Goal: Find specific page/section: Find specific page/section

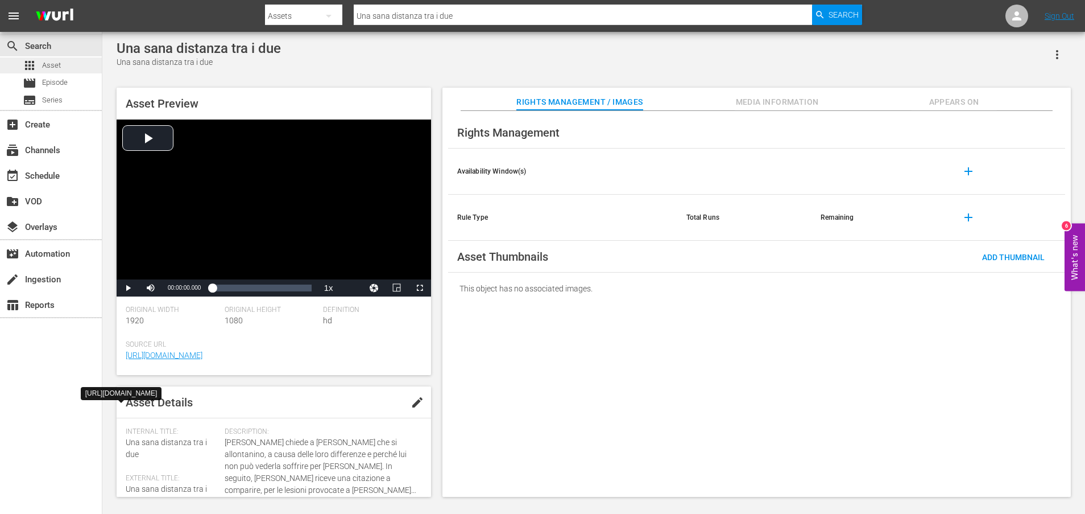
scroll to position [308, 0]
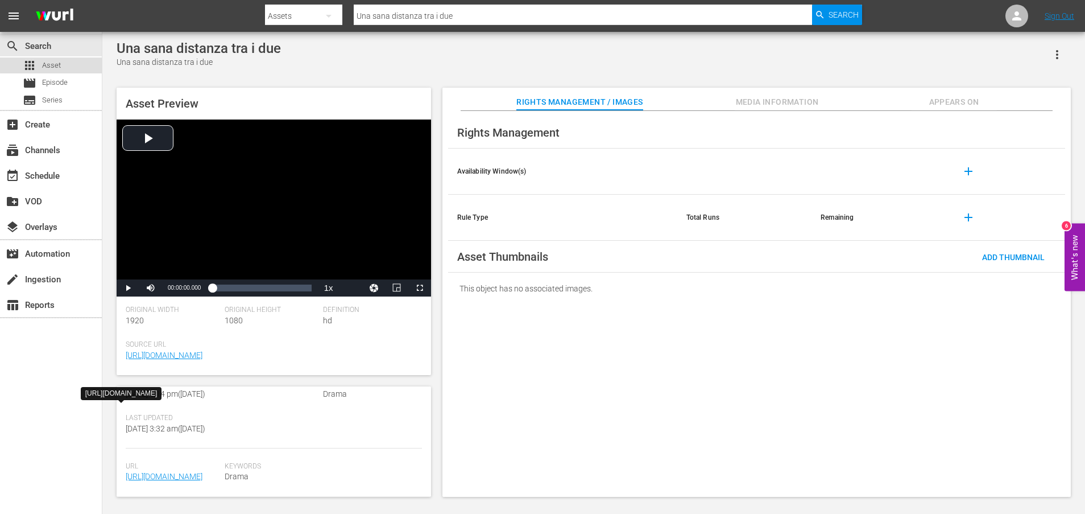
click at [57, 64] on span "Asset" at bounding box center [51, 65] width 19 height 11
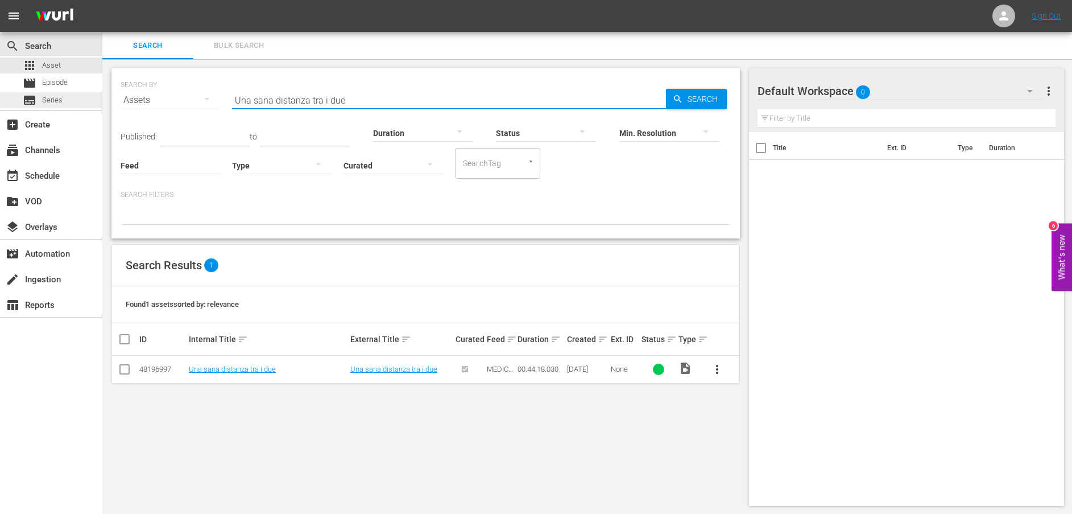
drag, startPoint x: 379, startPoint y: 97, endPoint x: 92, endPoint y: 94, distance: 287.2
click at [102, 0] on div "search Search apps Asset movie Episode subtitles Series add_box Create subscrip…" at bounding box center [587, 0] width 970 height 0
paste input "nuovo direttore per l'ospedal"
type input "Un nuovo direttore per l'ospedale"
click at [678, 100] on icon "button" at bounding box center [677, 98] width 7 height 7
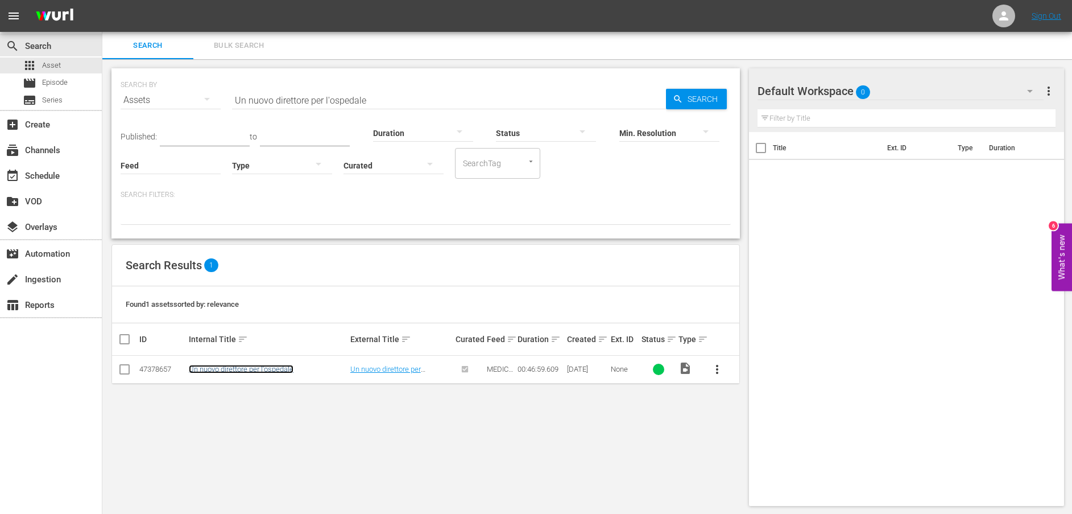
click at [244, 369] on link "Un nuovo direttore per l'ospedale" at bounding box center [241, 369] width 105 height 9
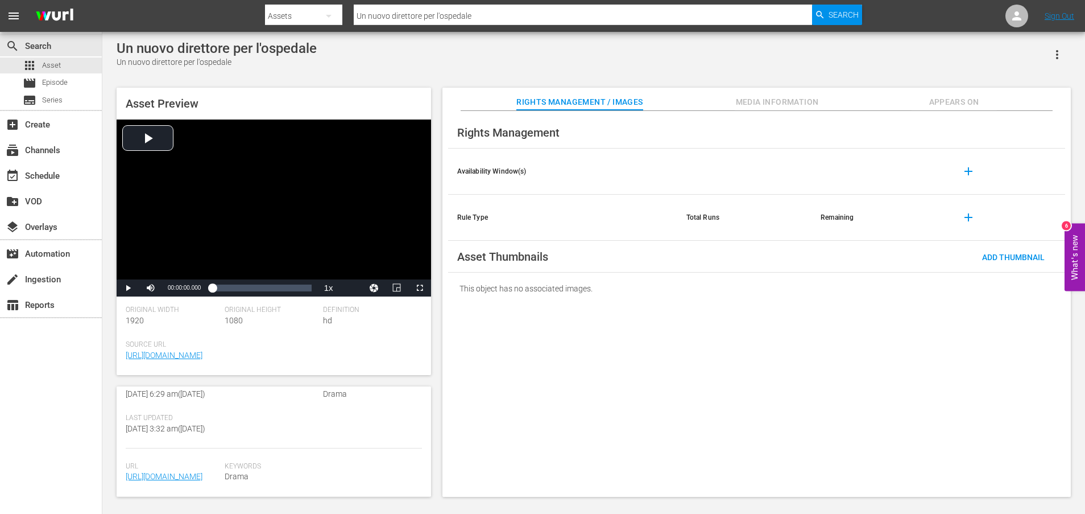
scroll to position [308, 0]
click at [205, 471] on span "[URL][DOMAIN_NAME]" at bounding box center [172, 476] width 93 height 12
click at [199, 472] on link "[URL][DOMAIN_NAME]" at bounding box center [164, 476] width 77 height 9
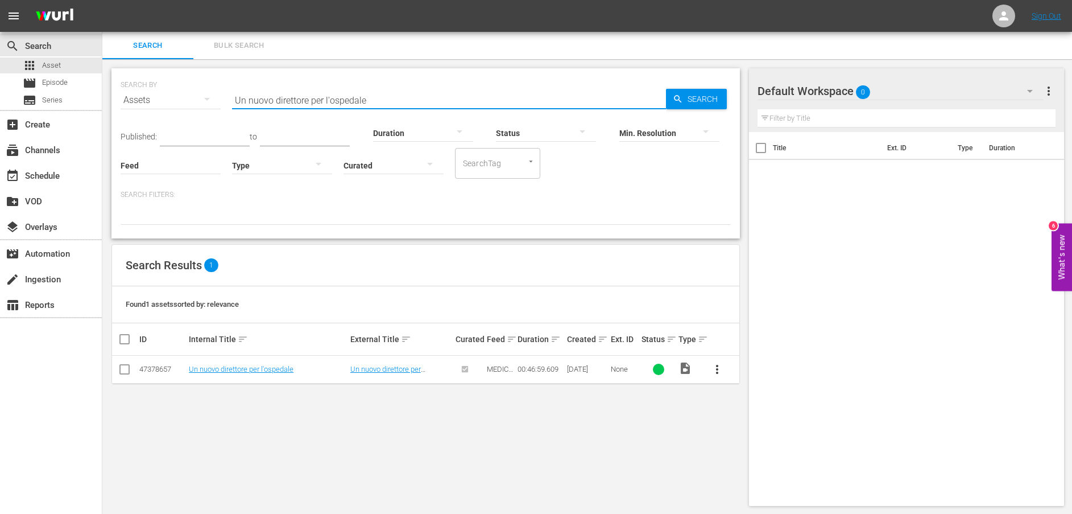
drag, startPoint x: 398, startPoint y: 103, endPoint x: 201, endPoint y: 101, distance: 196.2
click at [201, 101] on div "SEARCH BY Search By Assets Search ID, Title, Description, Keywords, or Category…" at bounding box center [426, 93] width 610 height 41
paste input "[PERSON_NAME] a capo del pronto soccorso"
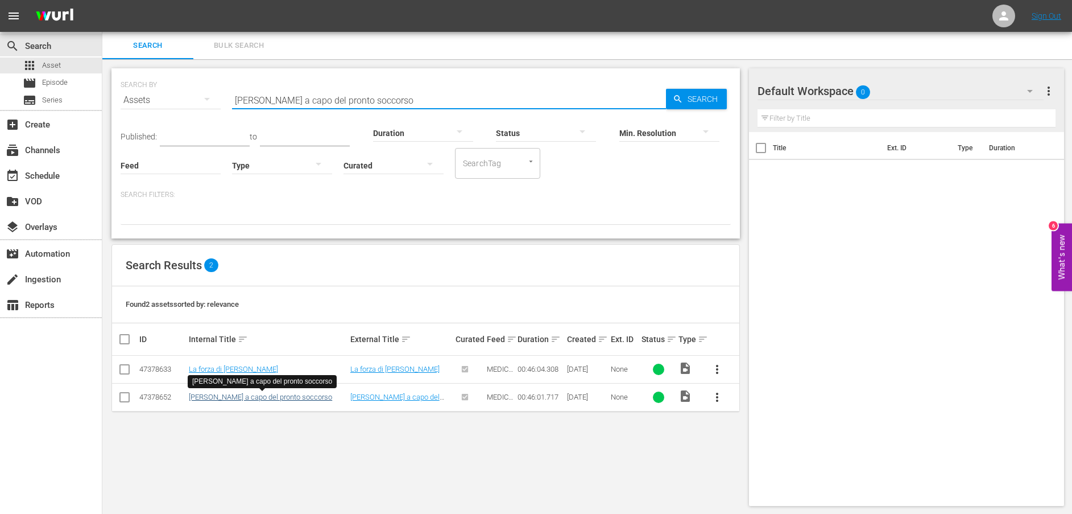
type input "[PERSON_NAME] a capo del pronto soccorso"
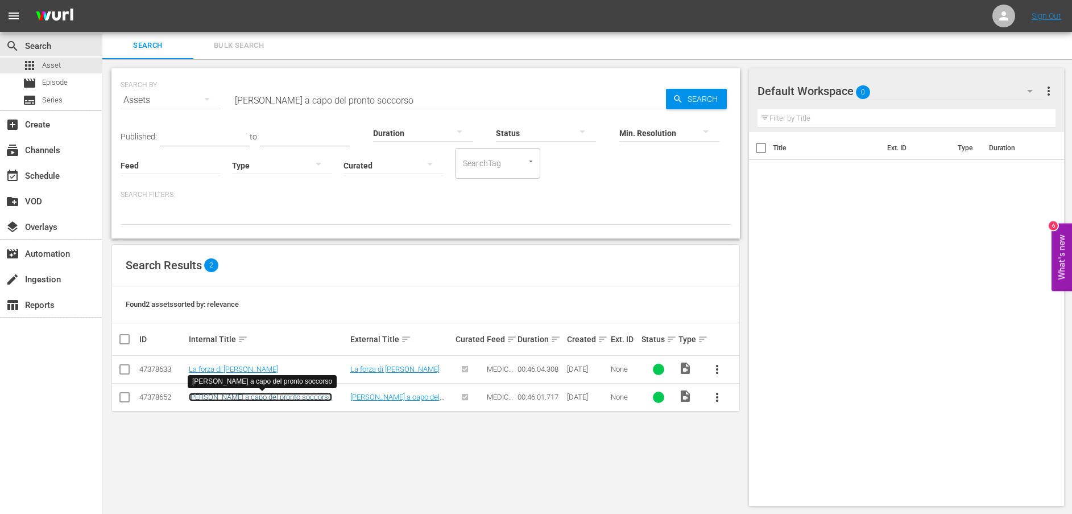
click at [235, 398] on link "[PERSON_NAME] a capo del pronto soccorso" at bounding box center [260, 396] width 143 height 9
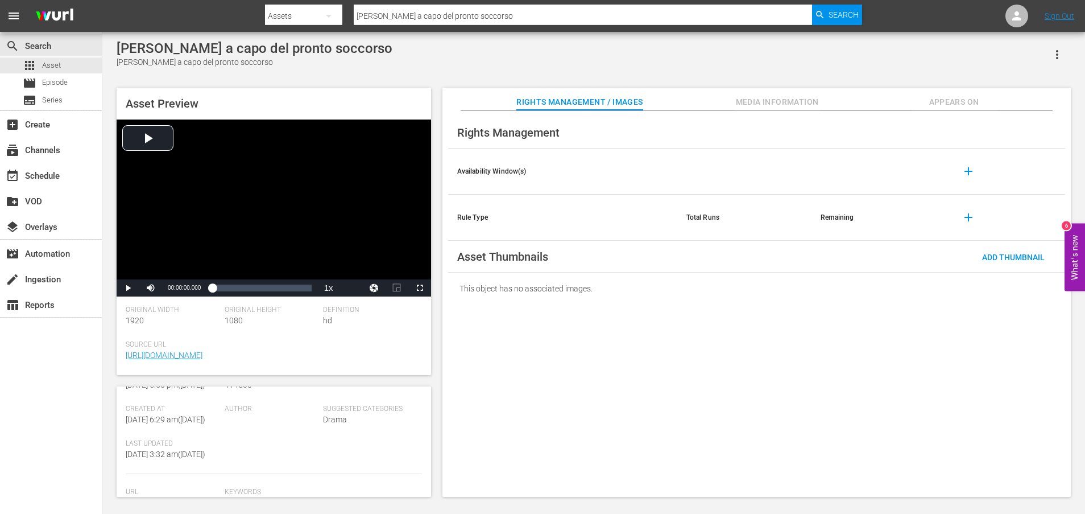
scroll to position [308, 0]
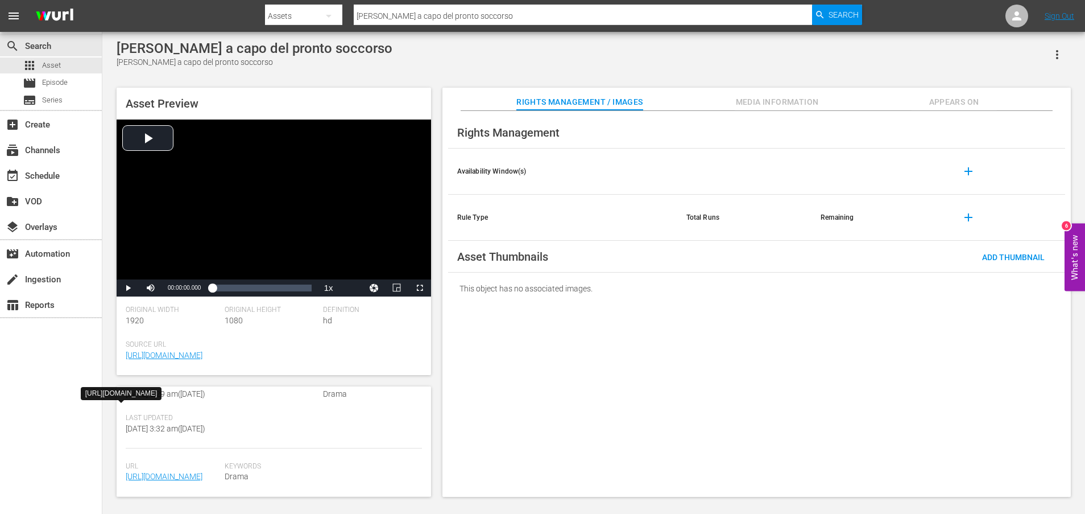
click at [187, 471] on span "[URL][DOMAIN_NAME]" at bounding box center [172, 476] width 93 height 12
click at [202, 472] on link "[URL][DOMAIN_NAME]" at bounding box center [164, 476] width 77 height 9
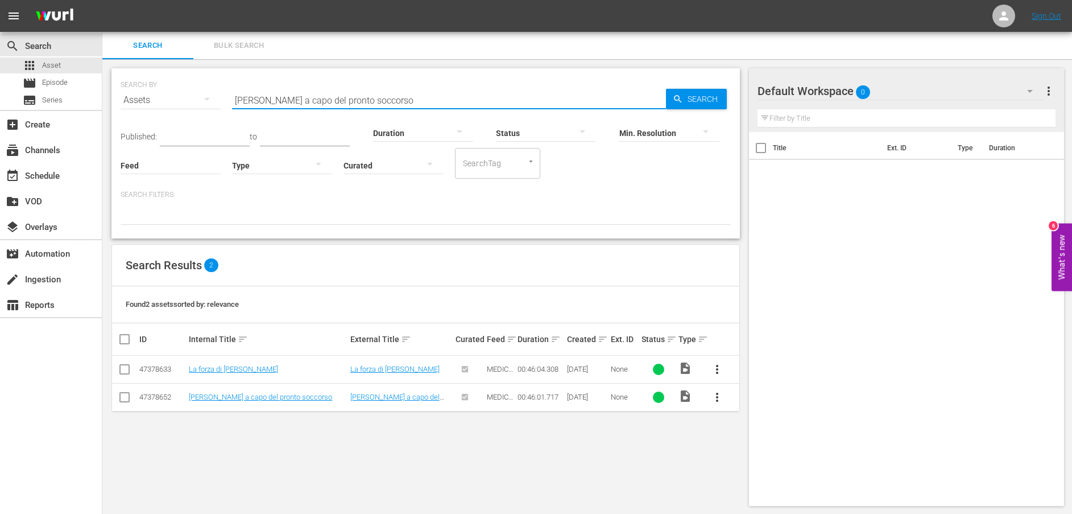
drag, startPoint x: 406, startPoint y: 97, endPoint x: 171, endPoint y: 96, distance: 235.5
click at [171, 96] on div "SEARCH BY Search By Assets Search ID, Title, Description, Keywords, or Category…" at bounding box center [426, 93] width 610 height 41
paste input "Impulsività o sangue fredd"
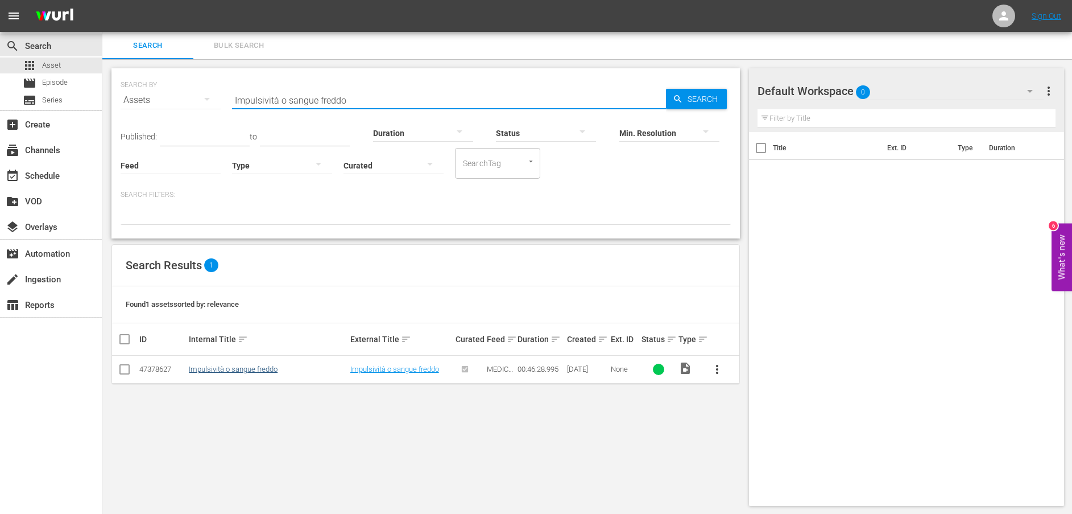
type input "Impulsività o sangue freddo"
click at [237, 370] on link "Impulsività o sangue freddo" at bounding box center [233, 369] width 89 height 9
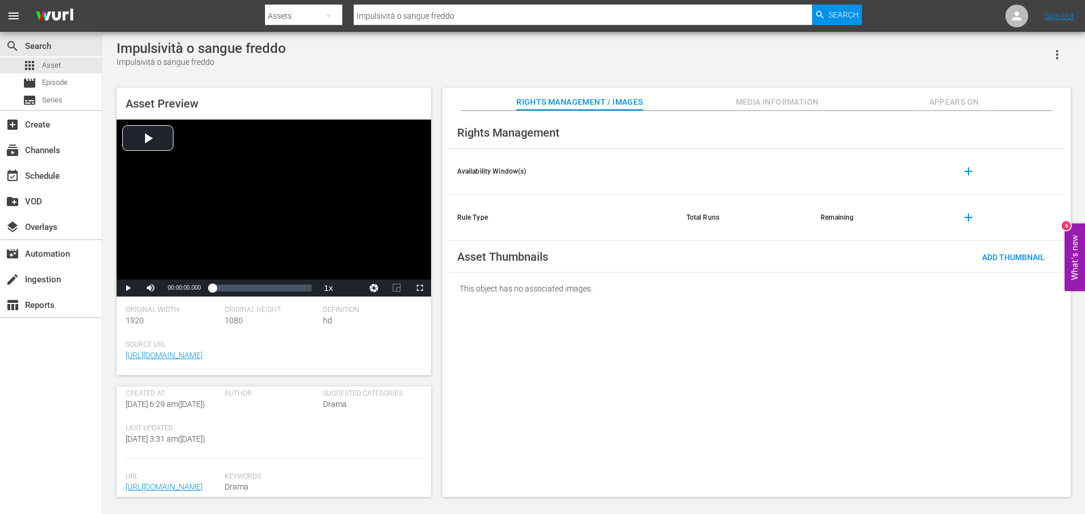
scroll to position [308, 0]
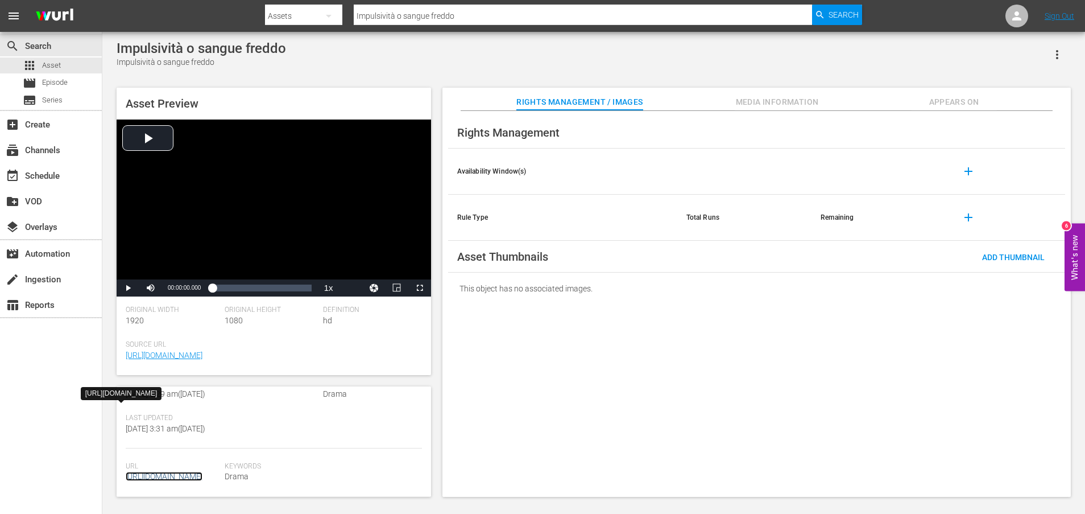
click at [167, 472] on link "[URL][DOMAIN_NAME]" at bounding box center [164, 476] width 77 height 9
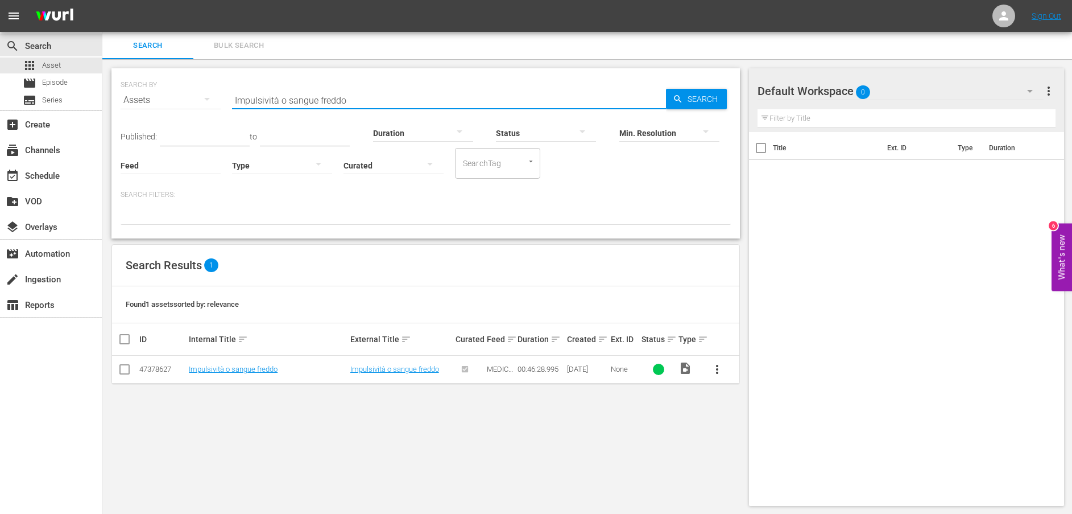
drag, startPoint x: 381, startPoint y: 100, endPoint x: 172, endPoint y: 97, distance: 209.3
click at [172, 97] on div "SEARCH BY Search By Assets Search ID, Title, Description, Keywords, or Category…" at bounding box center [426, 93] width 610 height 41
paste input "Nuovi medici specializzandi"
type input "Nuovi medici specializzandi"
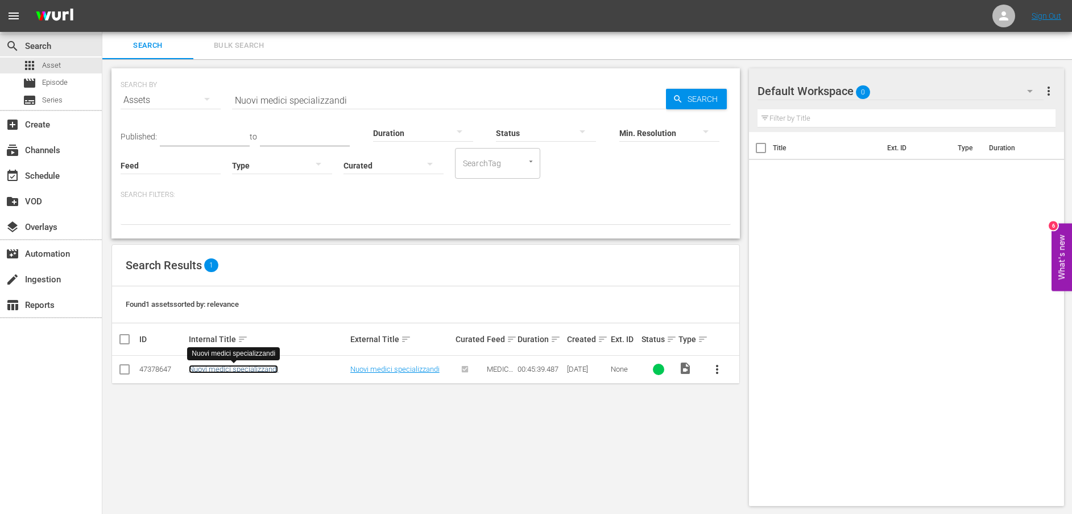
click at [232, 372] on link "Nuovi medici specializzandi" at bounding box center [233, 369] width 89 height 9
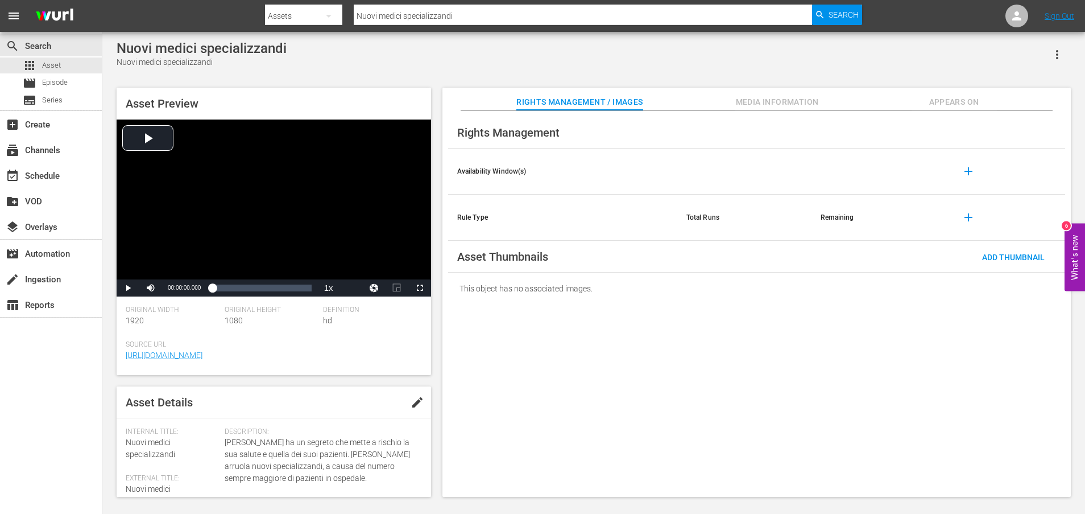
scroll to position [308, 0]
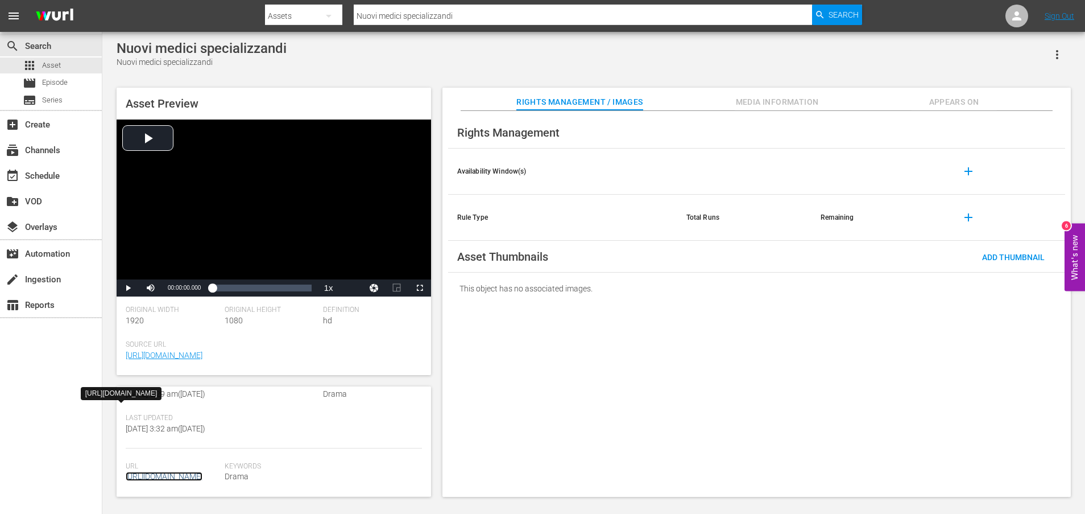
click at [191, 472] on link "[URL][DOMAIN_NAME]" at bounding box center [164, 476] width 77 height 9
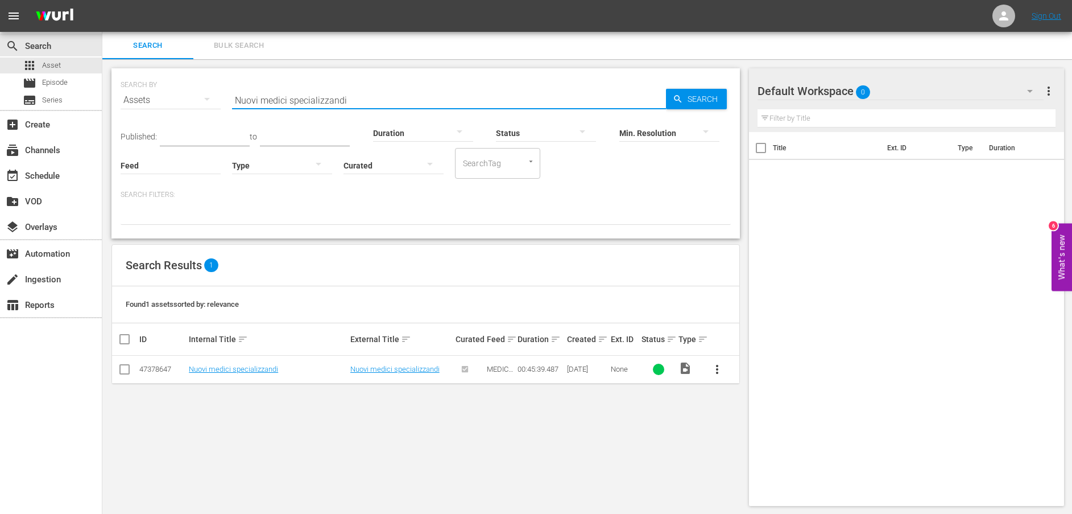
click at [221, 102] on div "SEARCH BY Search By Assets Search ID, Title, Description, Keywords, or Category…" at bounding box center [426, 93] width 610 height 41
paste input "Esci dalla mia vita"
type input "Esci dalla mia vita"
click at [224, 367] on link "Esci dalla mia vita" at bounding box center [218, 369] width 58 height 9
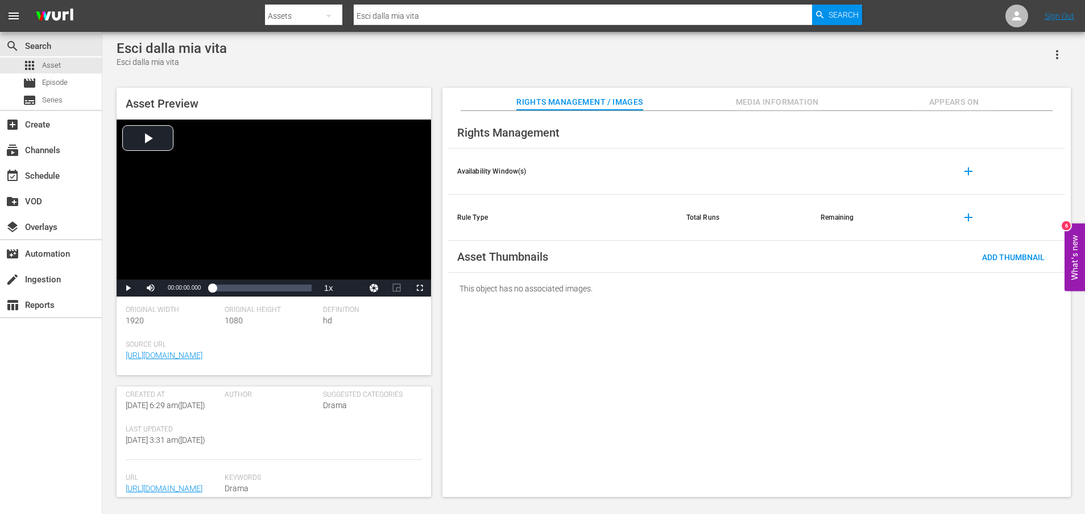
scroll to position [284, 0]
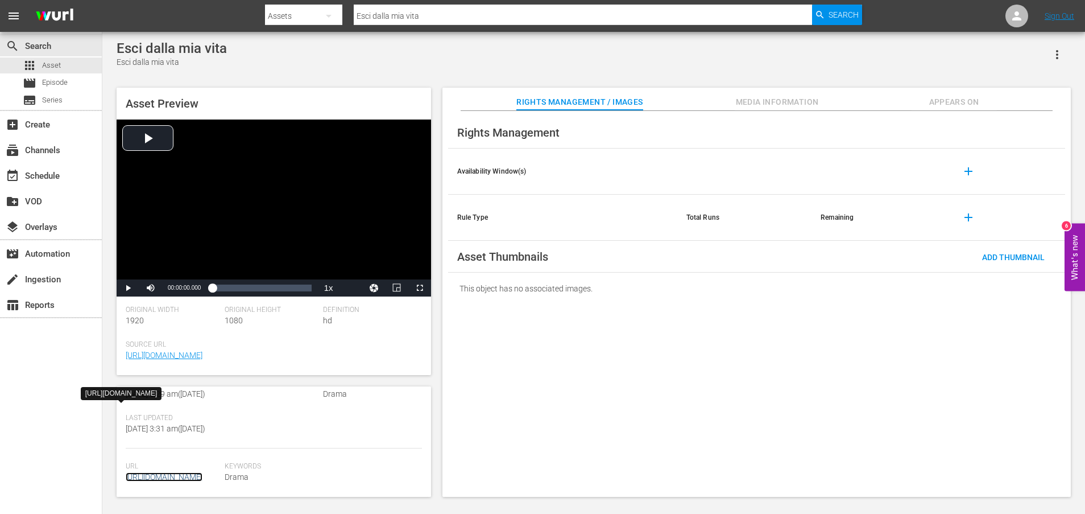
click at [186, 474] on link "[URL][DOMAIN_NAME]" at bounding box center [164, 476] width 77 height 9
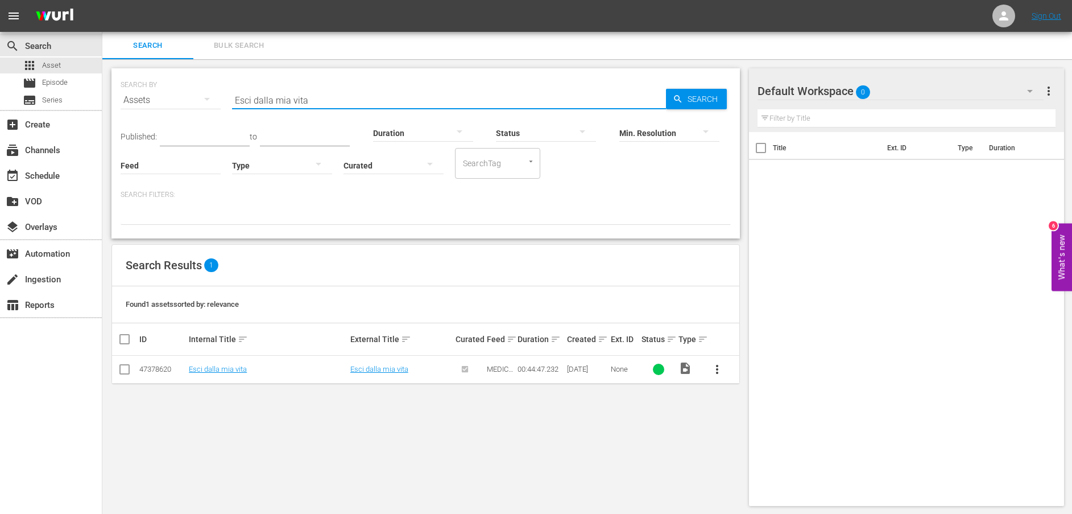
drag, startPoint x: 359, startPoint y: 102, endPoint x: 215, endPoint y: 101, distance: 144.5
click at [215, 101] on div "SEARCH BY Search By Assets Search ID, Title, Description, Keywords, or Category…" at bounding box center [426, 93] width 610 height 41
paste input "Ora bas"
type input "Ora basta"
click at [684, 102] on span "Search" at bounding box center [705, 99] width 44 height 20
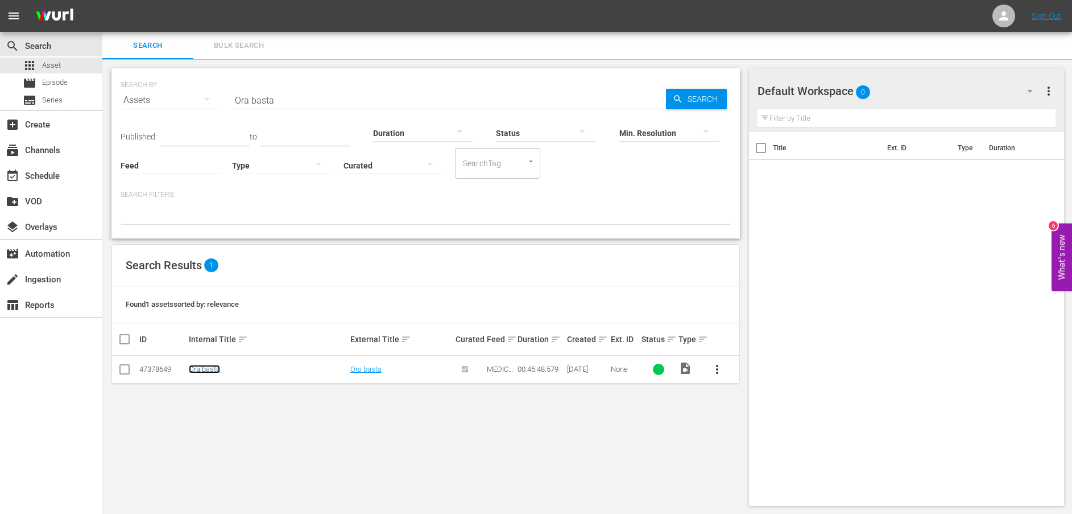
click at [210, 369] on link "Ora basta" at bounding box center [204, 369] width 31 height 9
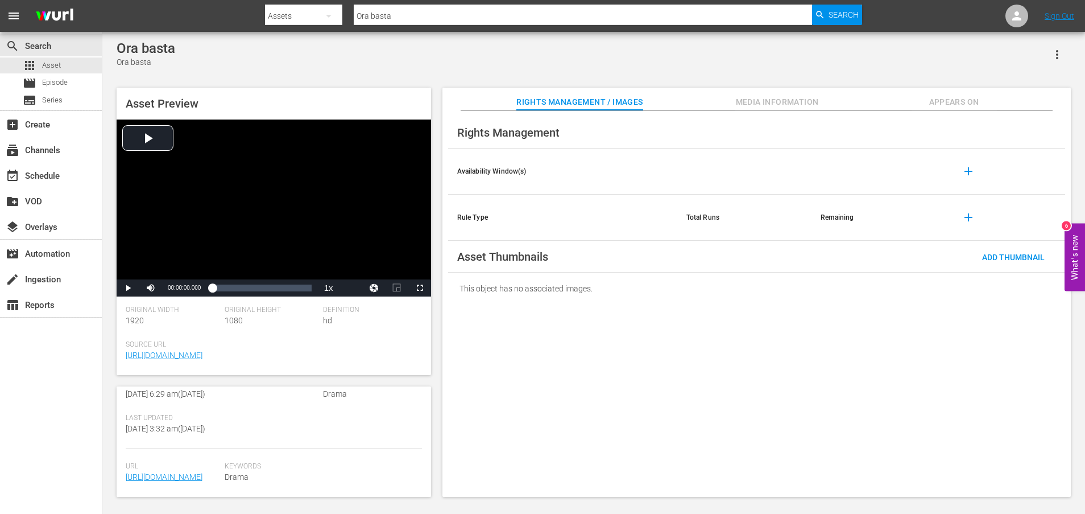
scroll to position [284, 0]
click at [196, 472] on link "[URL][DOMAIN_NAME]" at bounding box center [164, 476] width 77 height 9
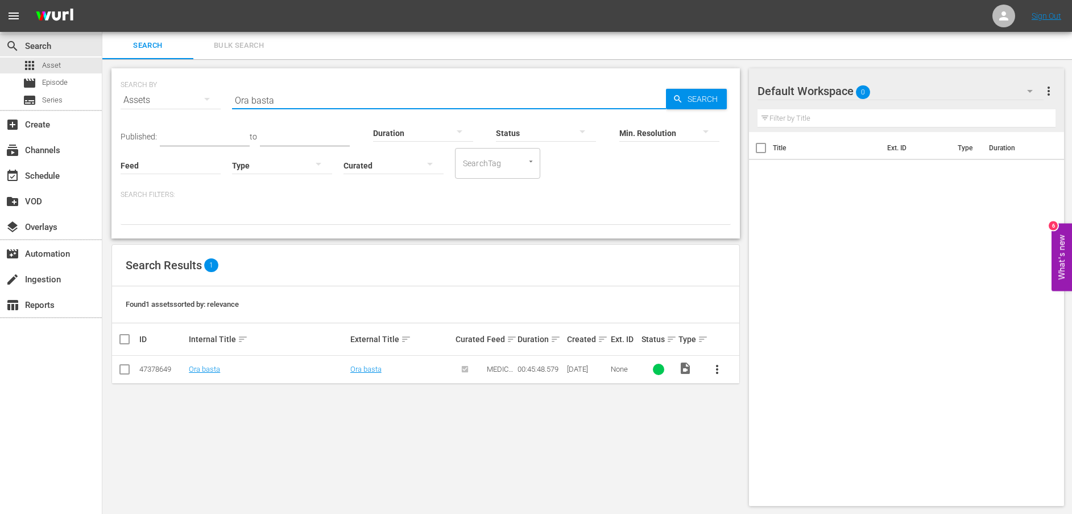
drag, startPoint x: 252, startPoint y: 103, endPoint x: 212, endPoint y: 105, distance: 39.9
click at [216, 105] on div "SEARCH BY Search By Assets Search ID, Title, Description, Keywords, or Category…" at bounding box center [426, 93] width 610 height 41
paste input "Piano di austerità"
type input "Piano di austerità"
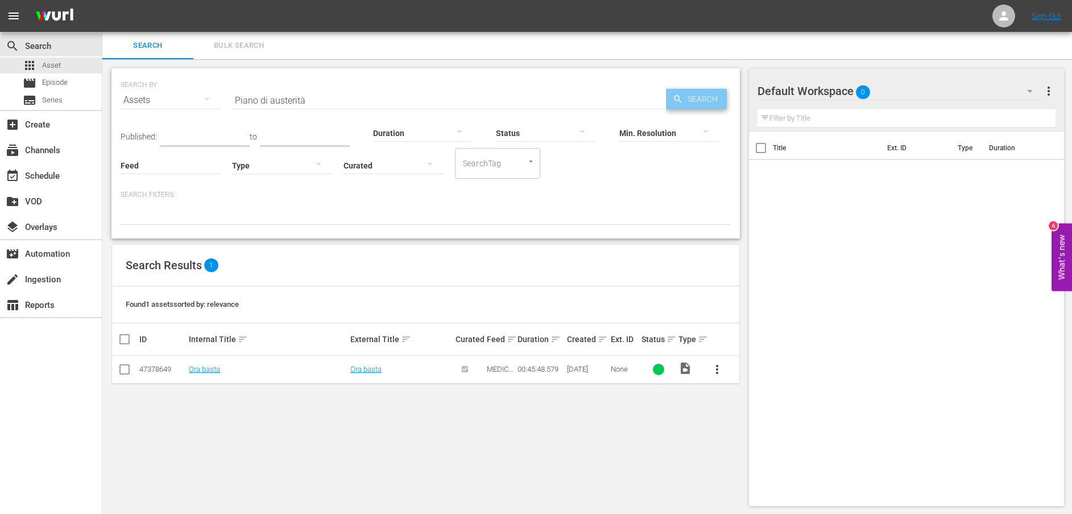
click at [701, 95] on span "Search" at bounding box center [705, 99] width 44 height 20
click at [237, 370] on link "Piano di austerità" at bounding box center [217, 369] width 56 height 9
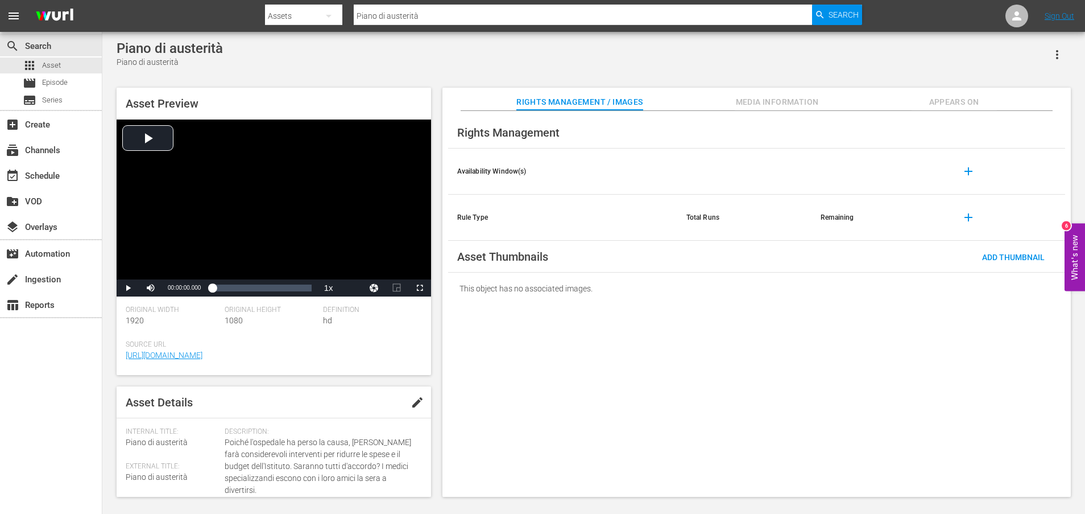
scroll to position [297, 0]
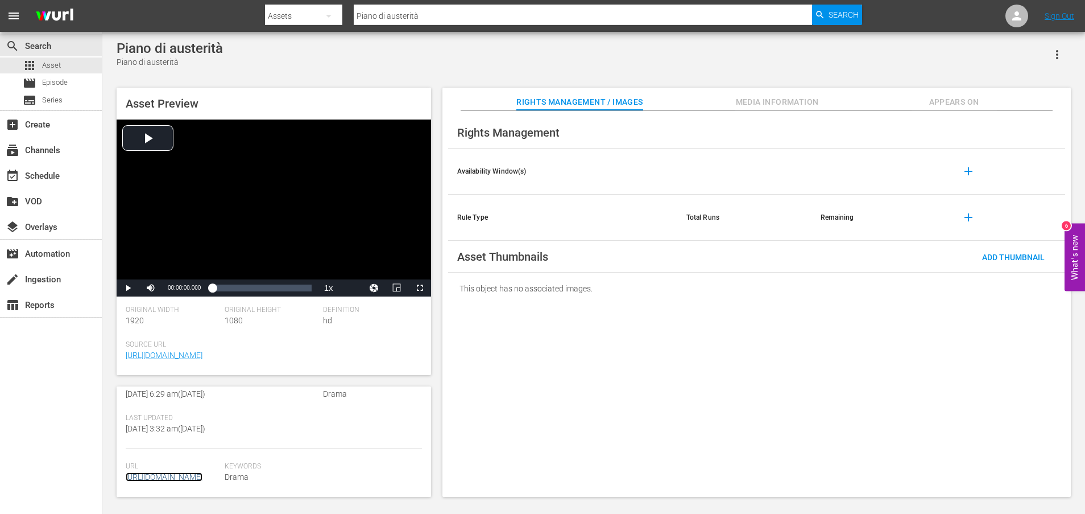
click at [191, 472] on link "[URL][DOMAIN_NAME]" at bounding box center [164, 476] width 77 height 9
